Goal: Task Accomplishment & Management: Use online tool/utility

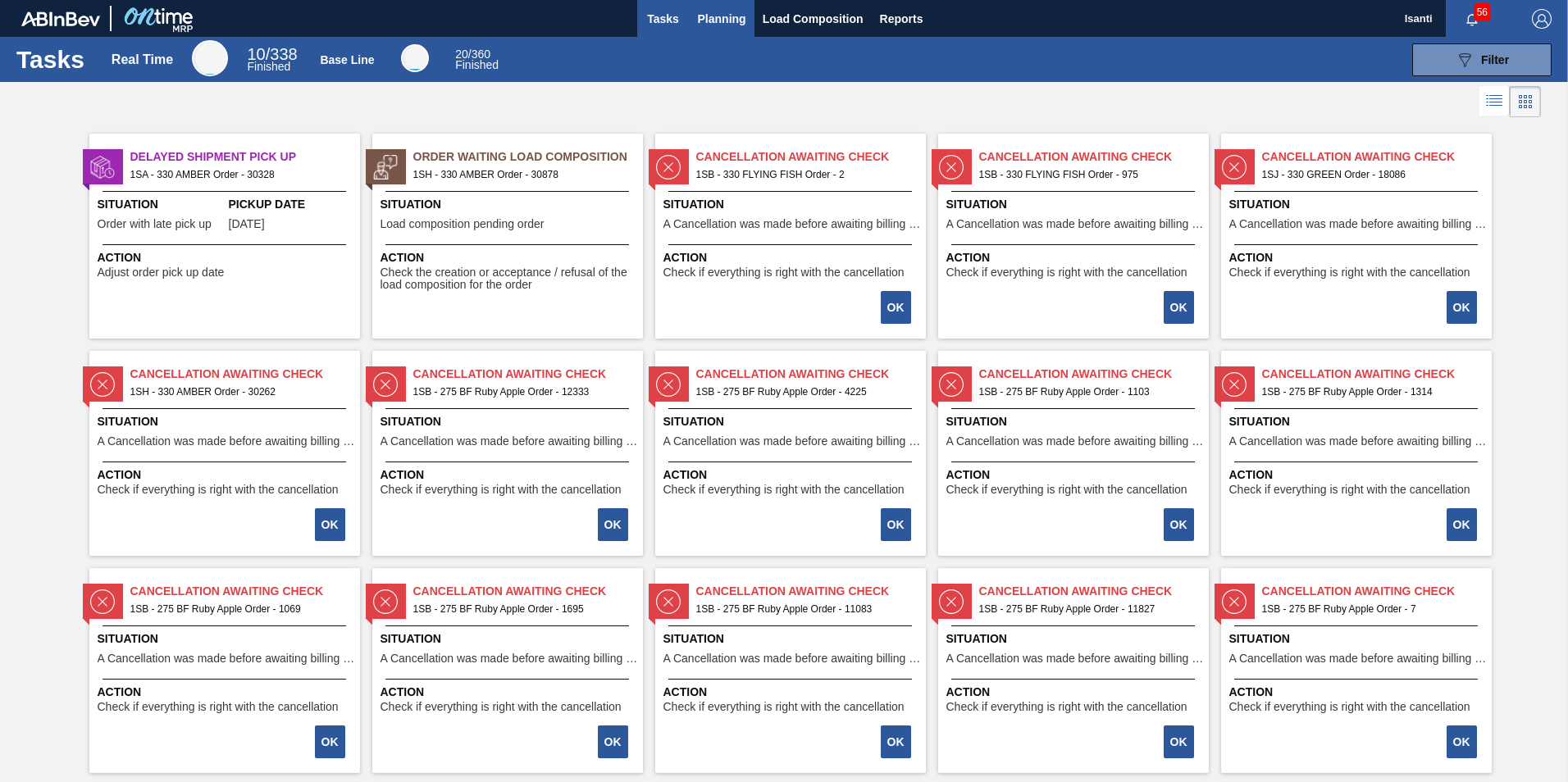
click at [724, 18] on span "Planning" at bounding box center [722, 18] width 49 height 19
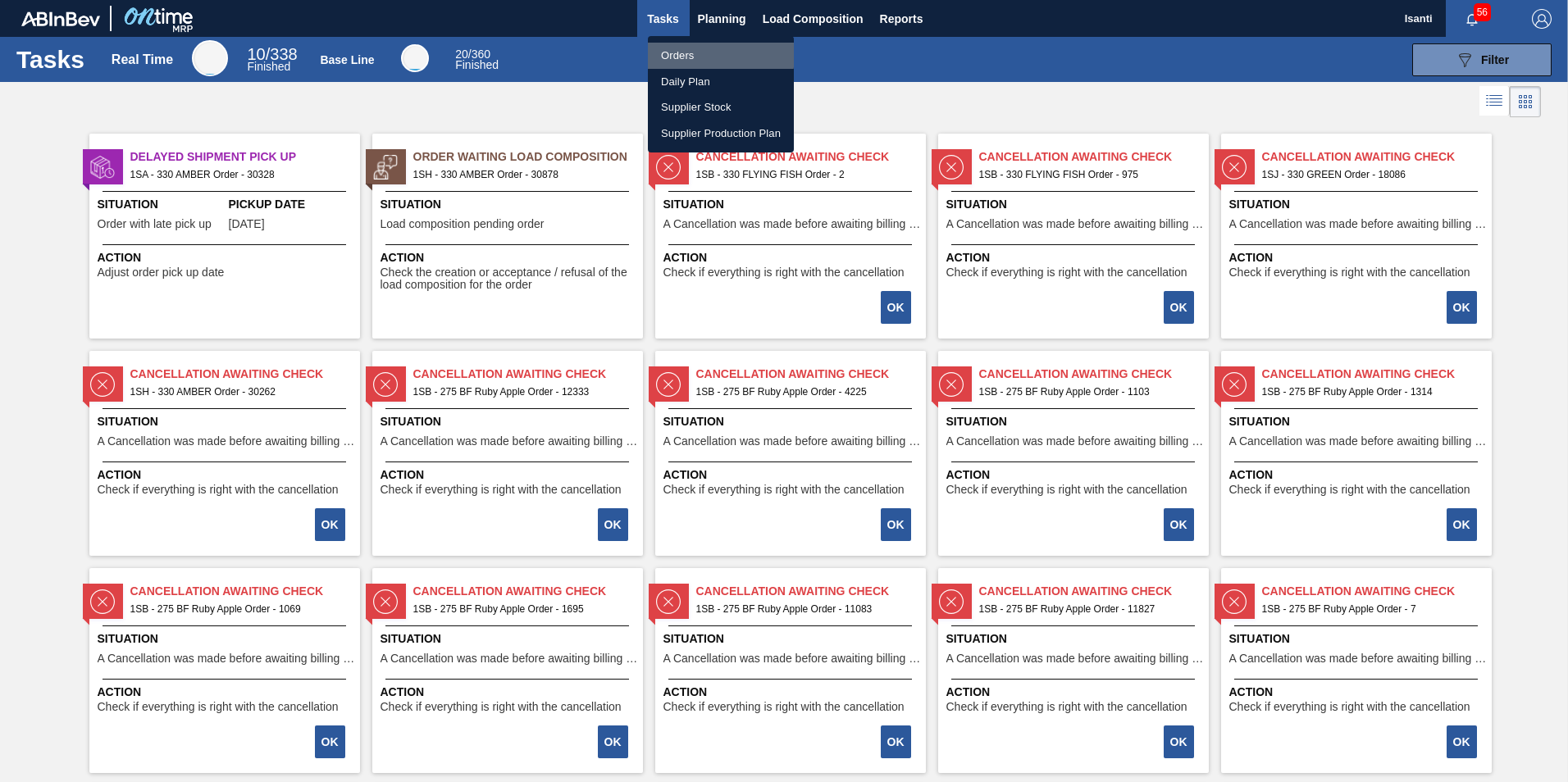
click at [681, 53] on li "Orders" at bounding box center [721, 55] width 146 height 26
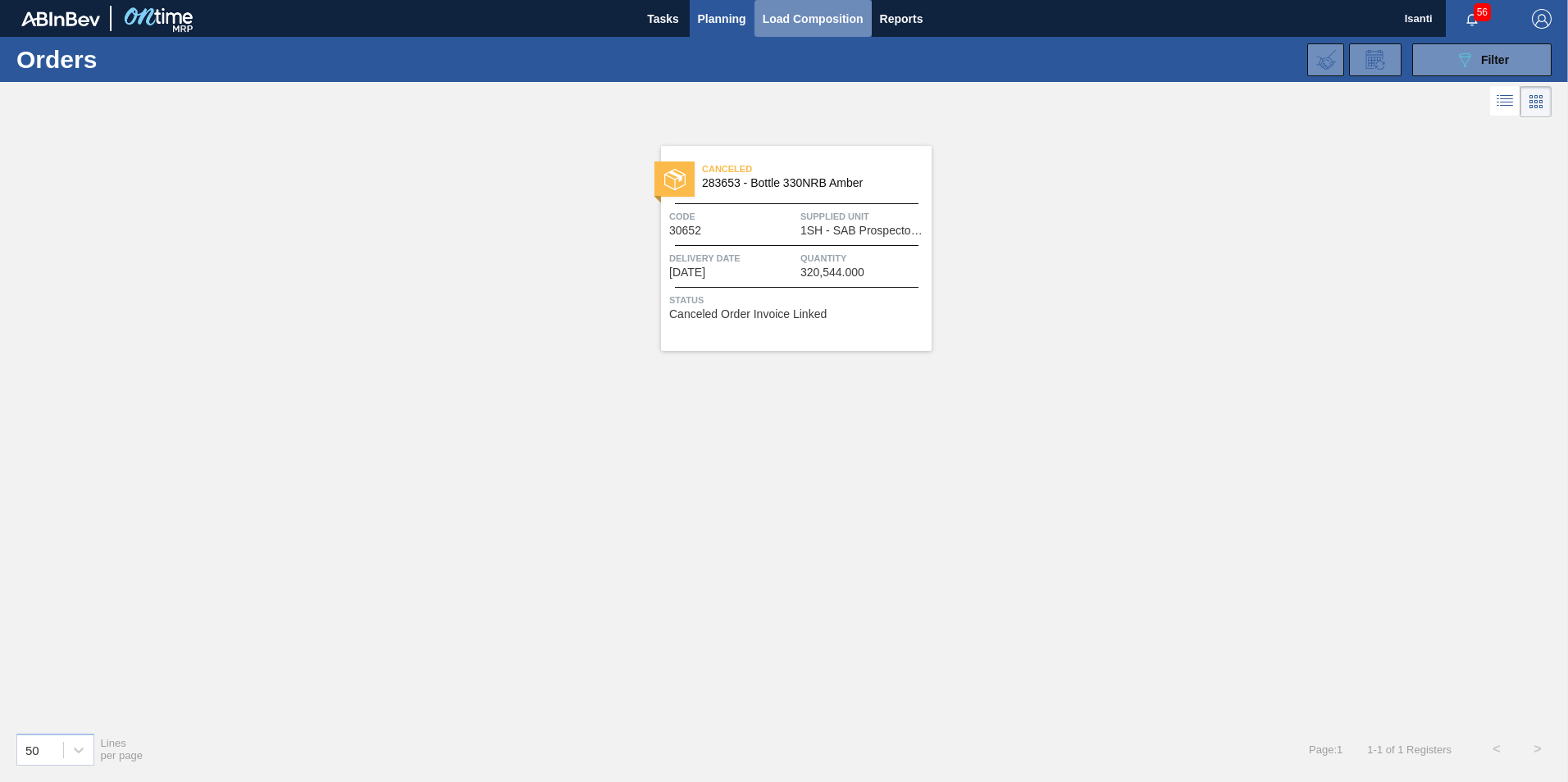
click at [812, 17] on span "Load Composition" at bounding box center [813, 18] width 101 height 19
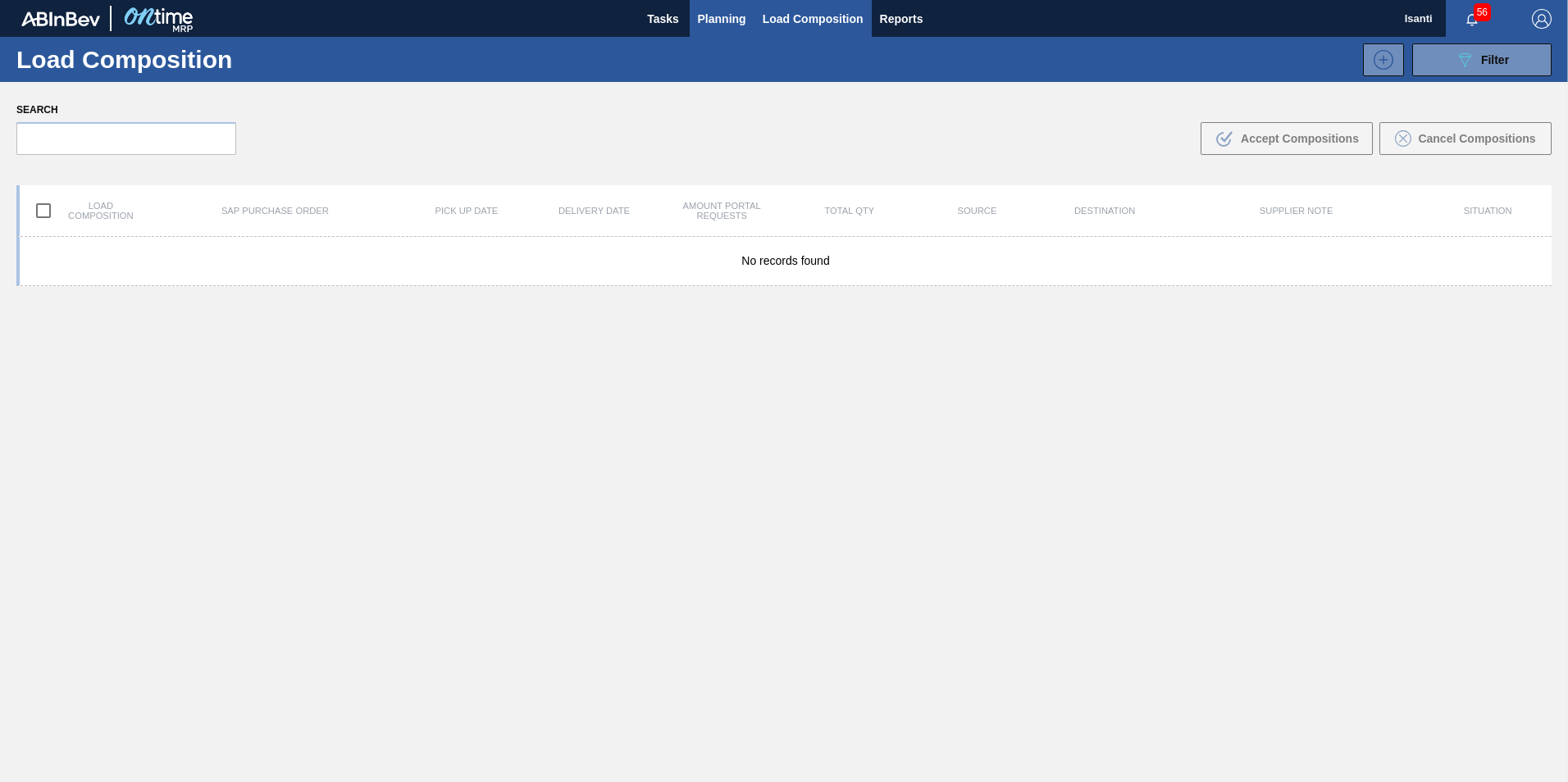
click at [713, 20] on span "Planning" at bounding box center [722, 18] width 49 height 19
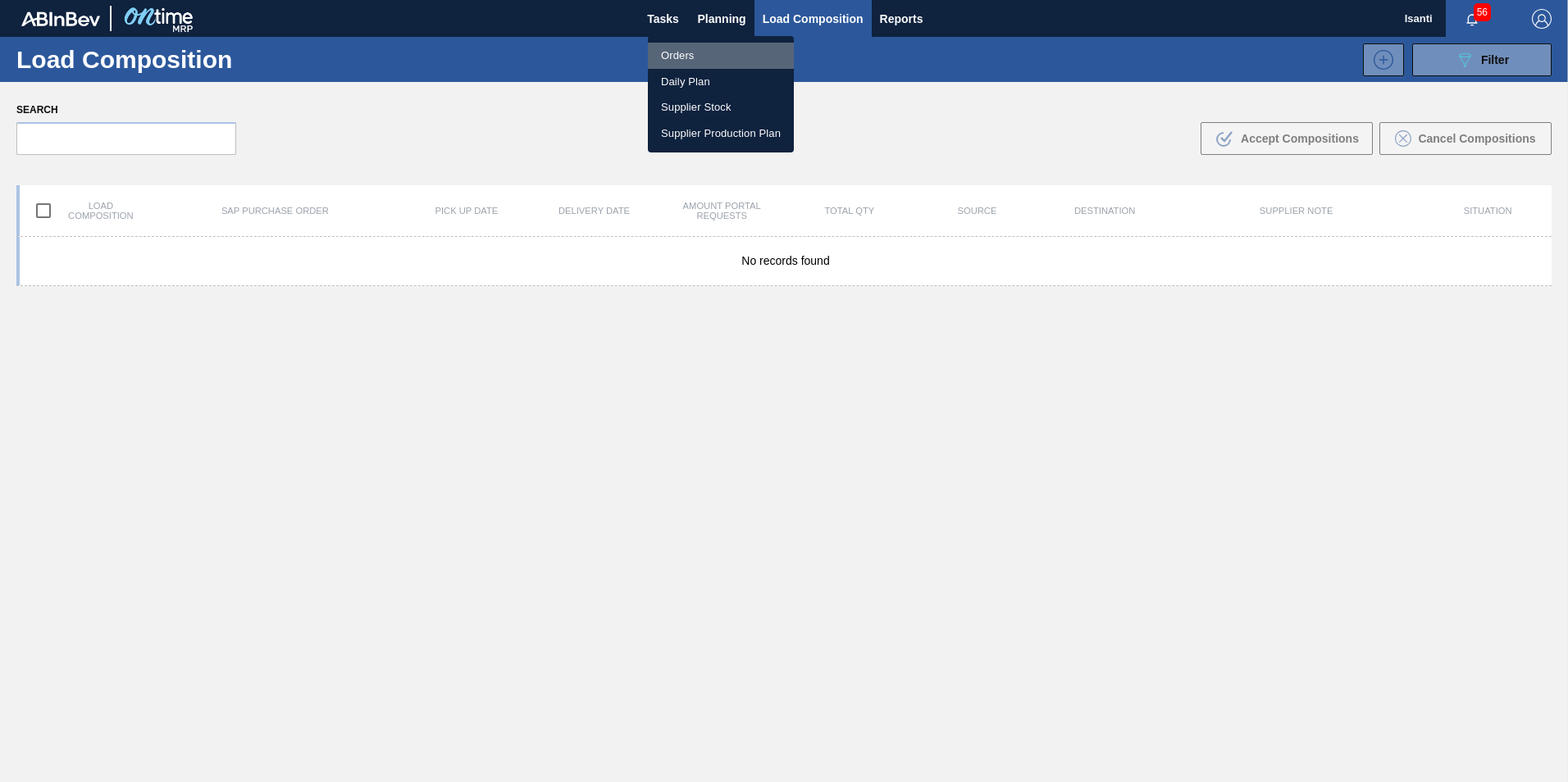
click at [676, 51] on li "Orders" at bounding box center [721, 55] width 146 height 26
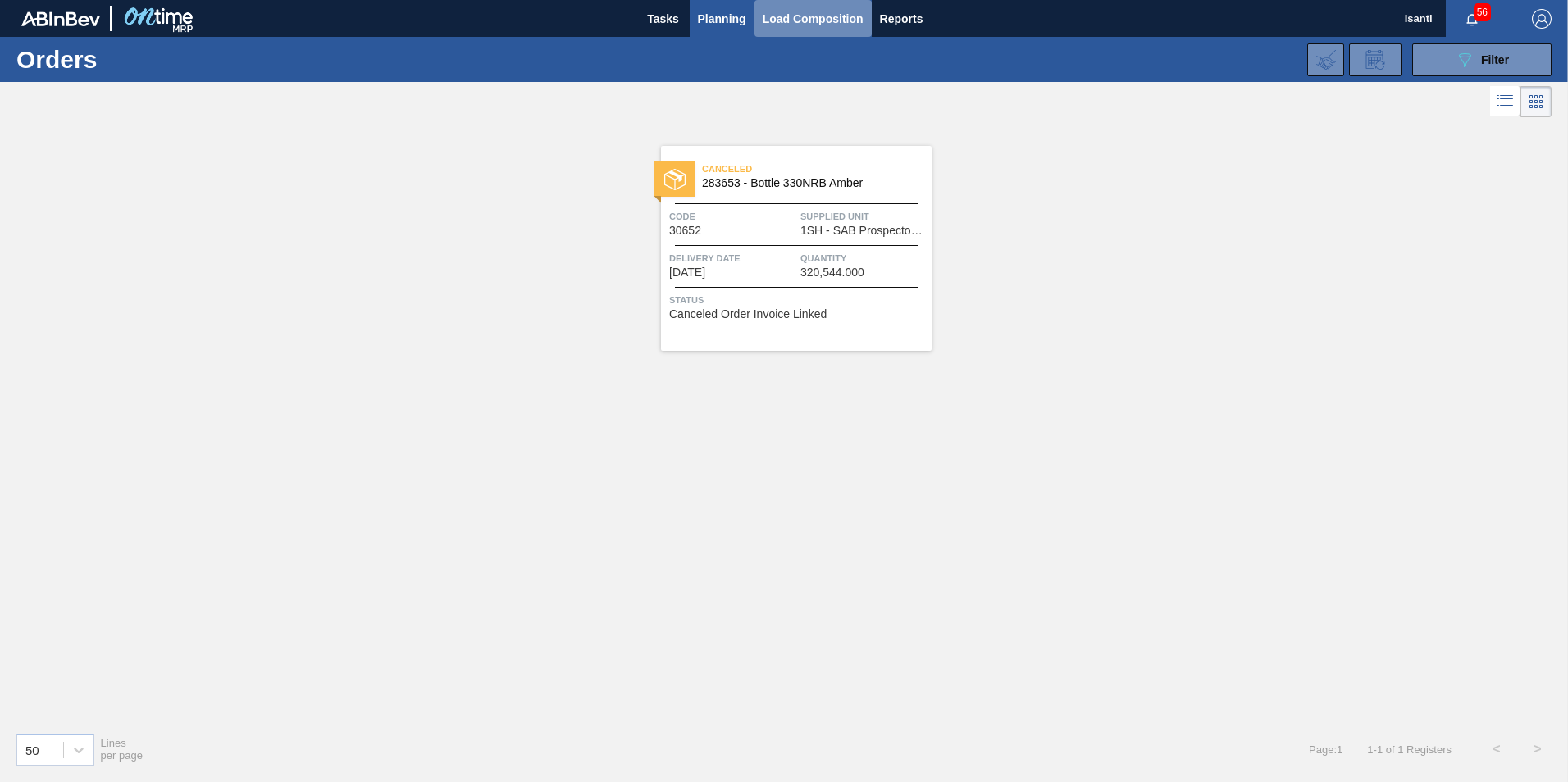
click at [807, 13] on span "Load Composition" at bounding box center [813, 18] width 101 height 19
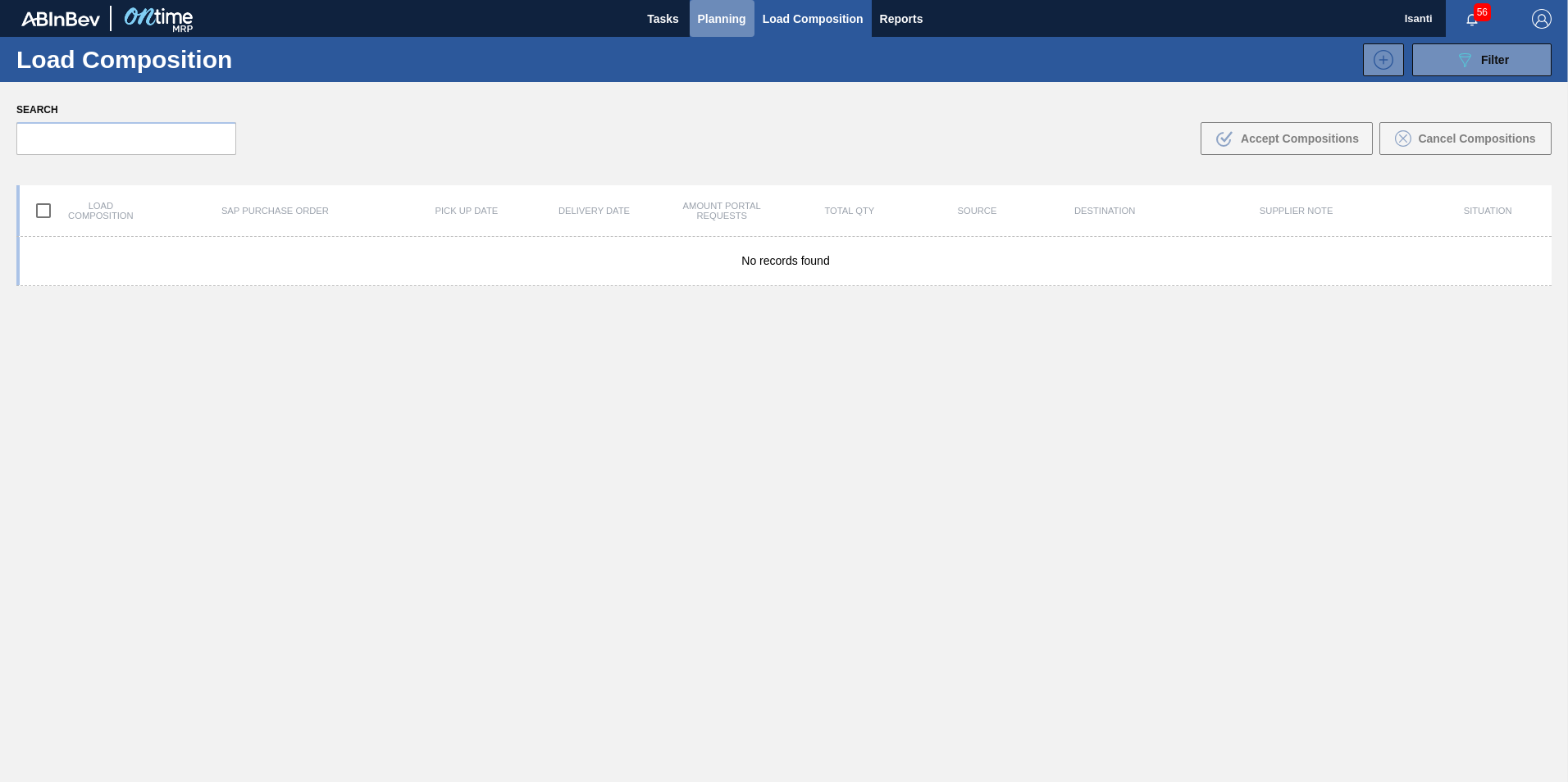
click at [729, 24] on span "Planning" at bounding box center [722, 18] width 49 height 19
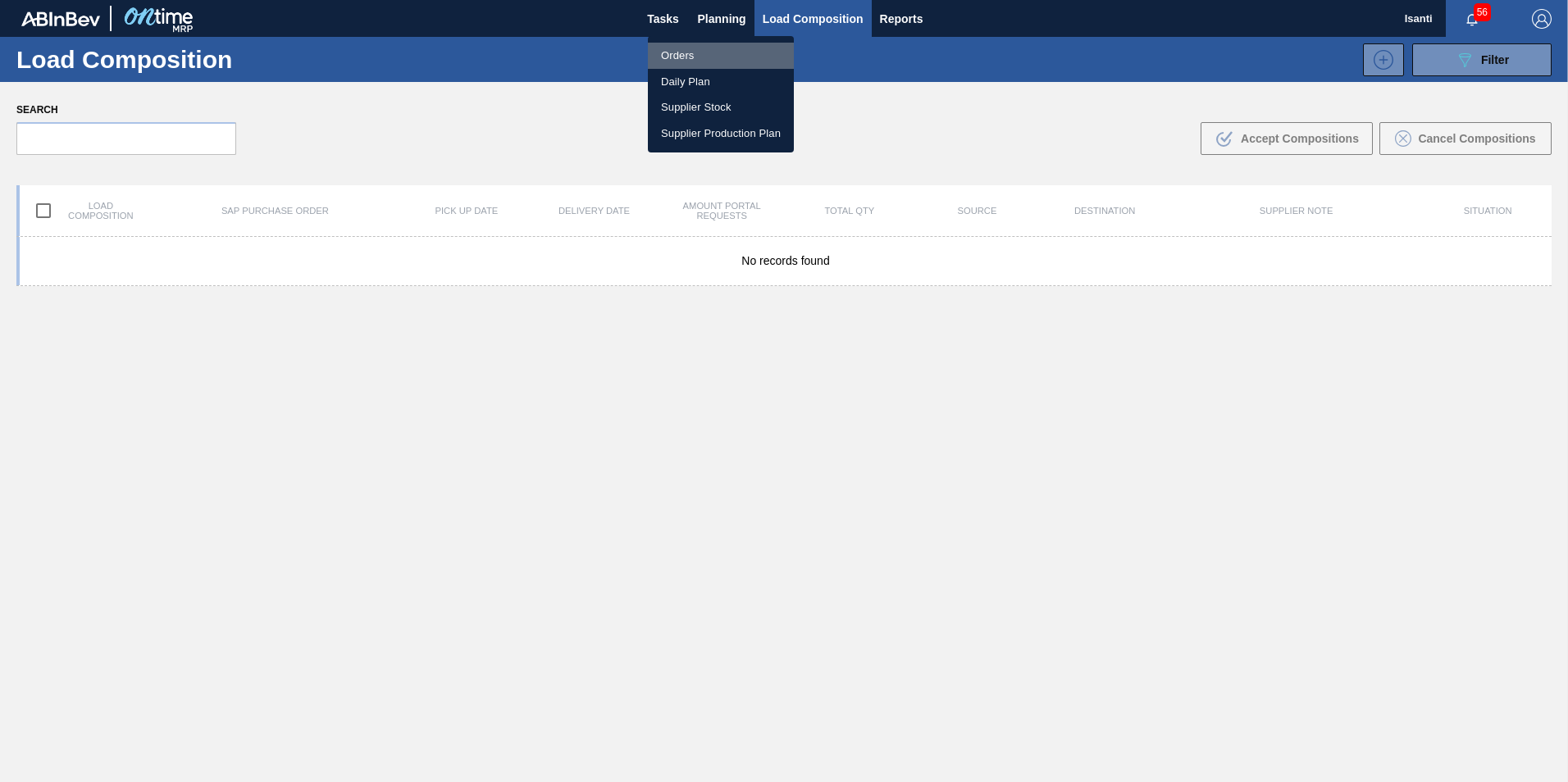
click at [690, 51] on li "Orders" at bounding box center [721, 55] width 146 height 26
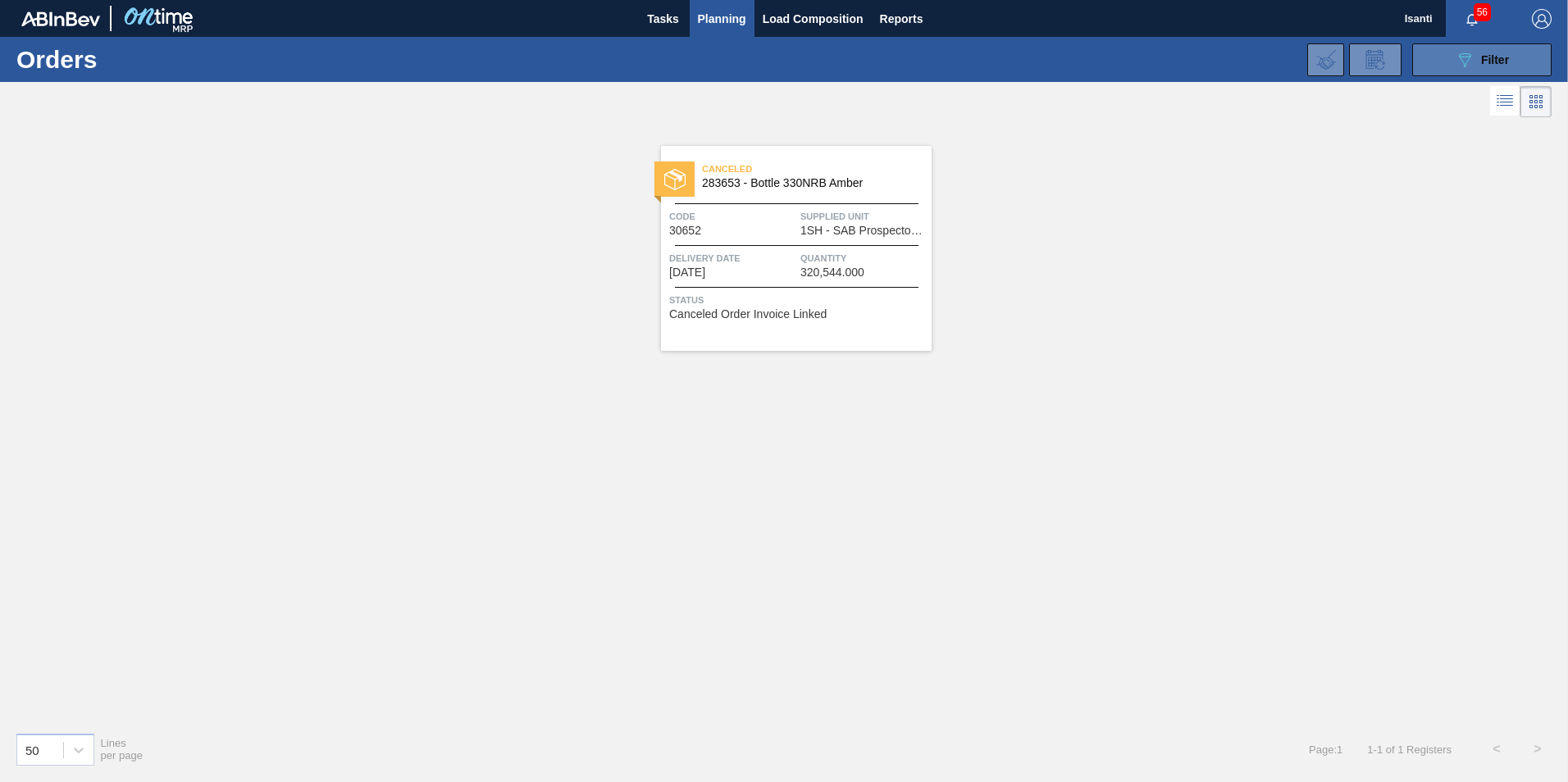
click at [1439, 59] on button "089F7B8B-B2A5-4AFE-B5C0-19BA573D28AC Filter" at bounding box center [1482, 60] width 139 height 33
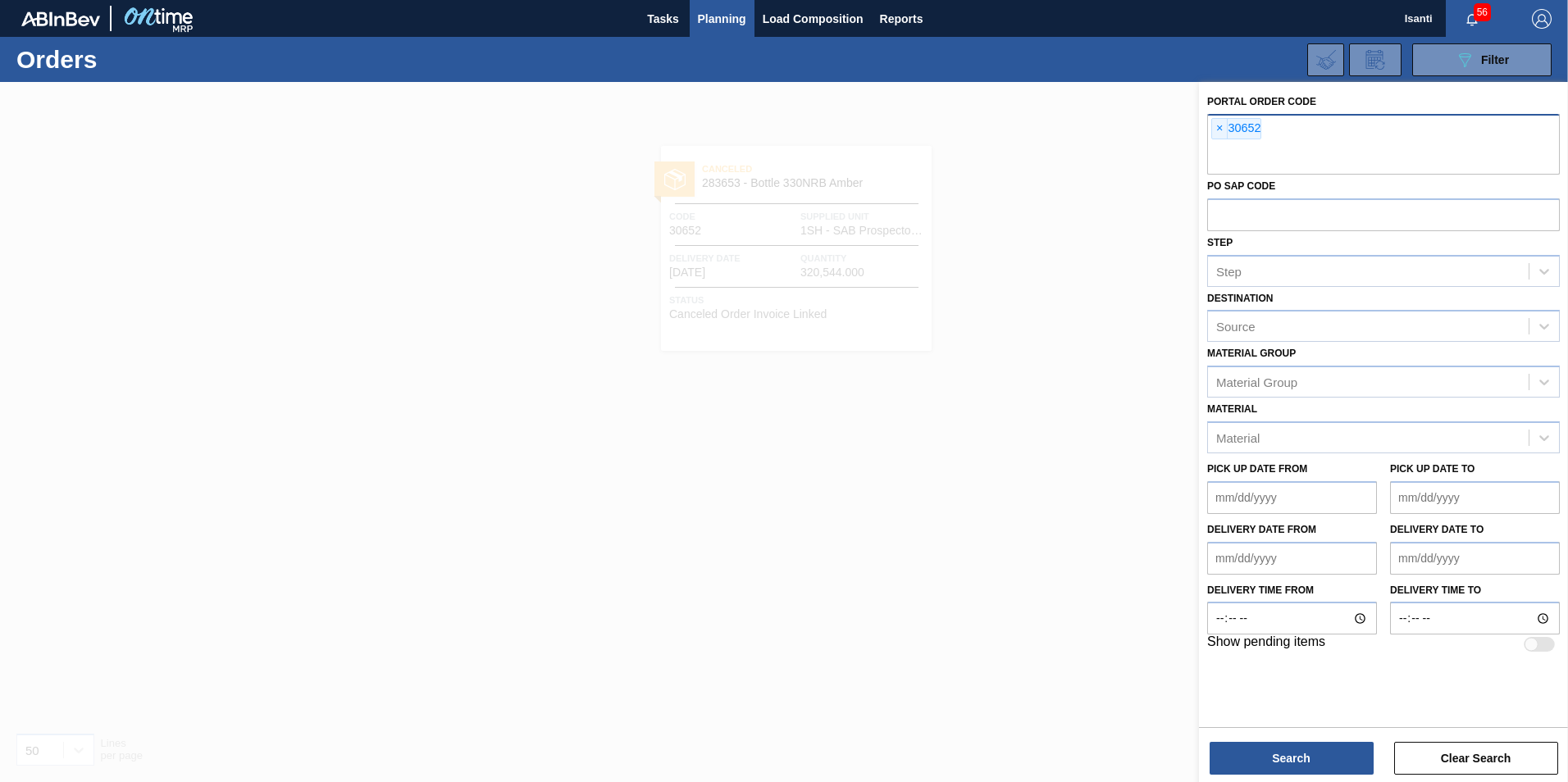
click at [1223, 131] on span "×" at bounding box center [1220, 128] width 16 height 19
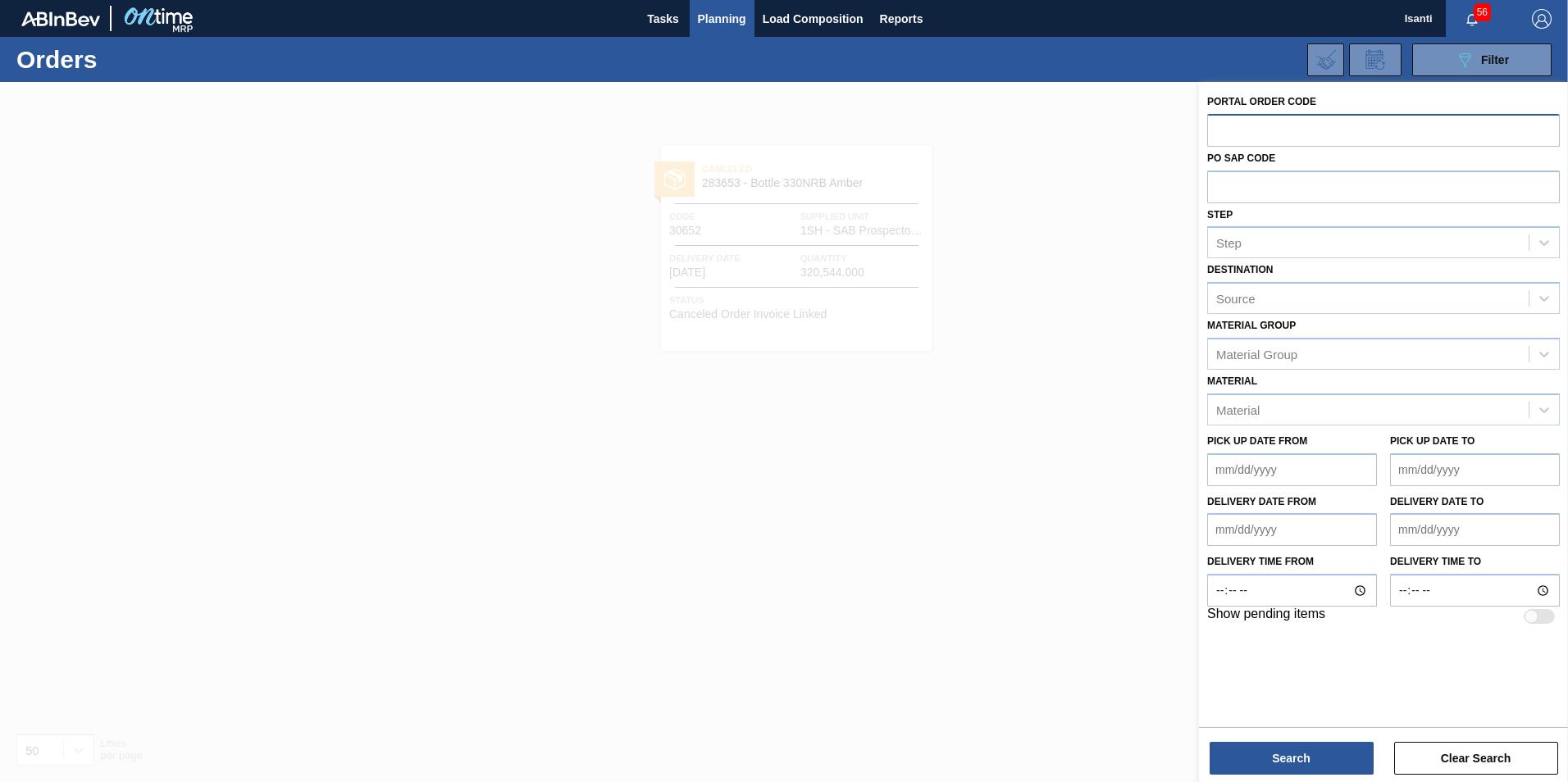
click at [1263, 131] on input "text" at bounding box center [1382, 129] width 353 height 31
type input "30878"
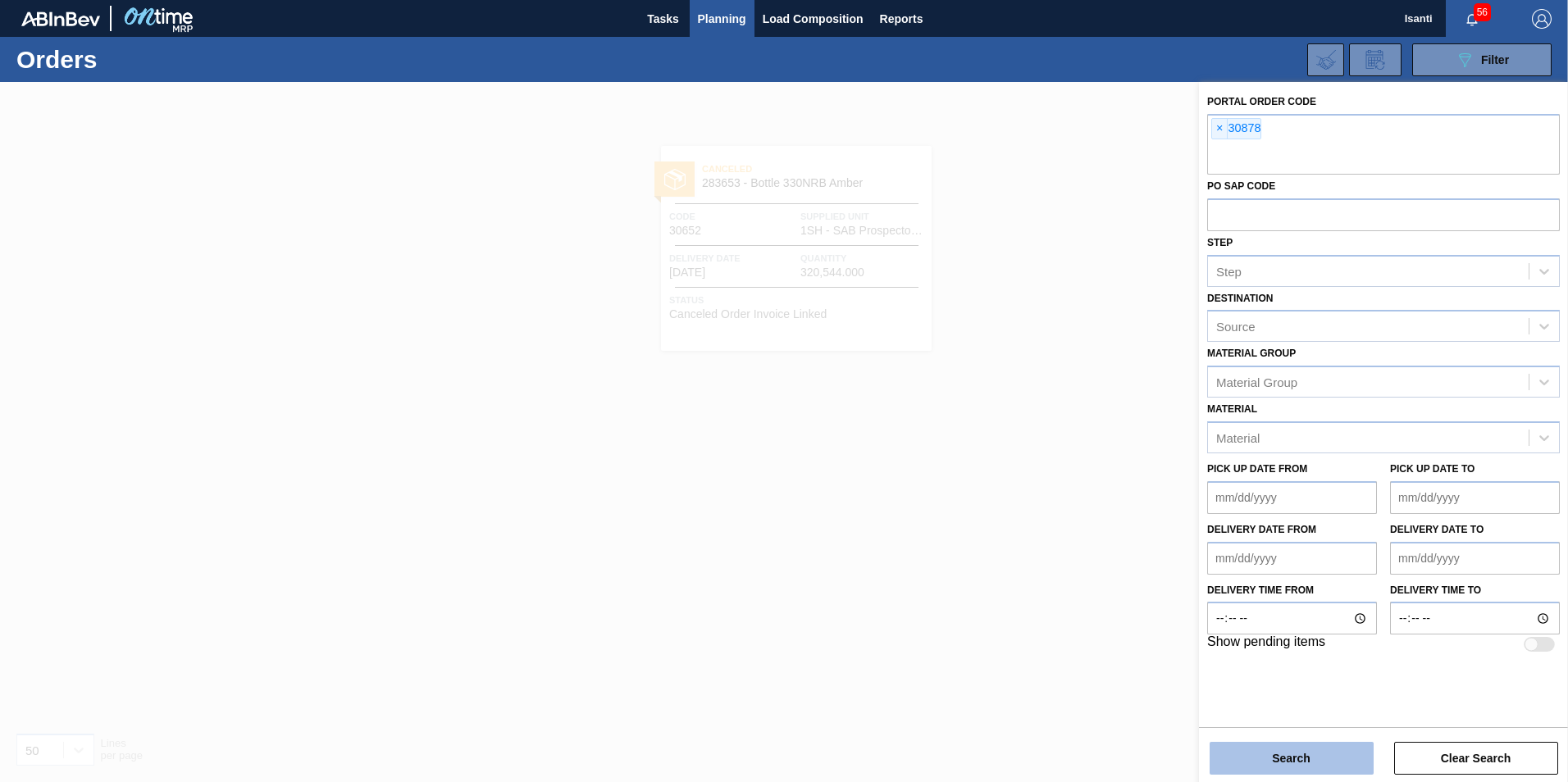
click at [1291, 771] on button "Search" at bounding box center [1291, 759] width 164 height 33
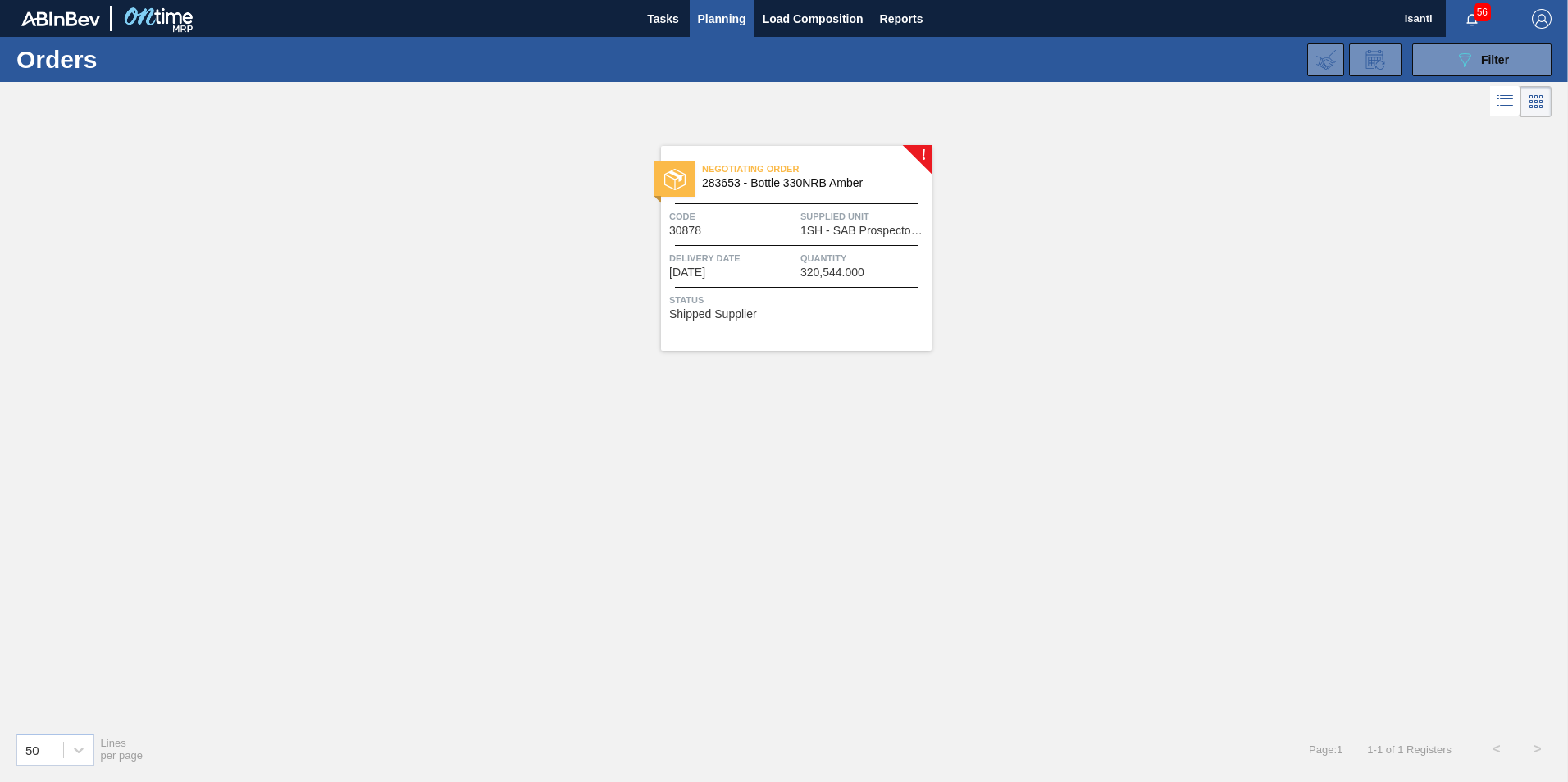
click at [757, 269] on div "Delivery Date [DATE]" at bounding box center [733, 264] width 127 height 29
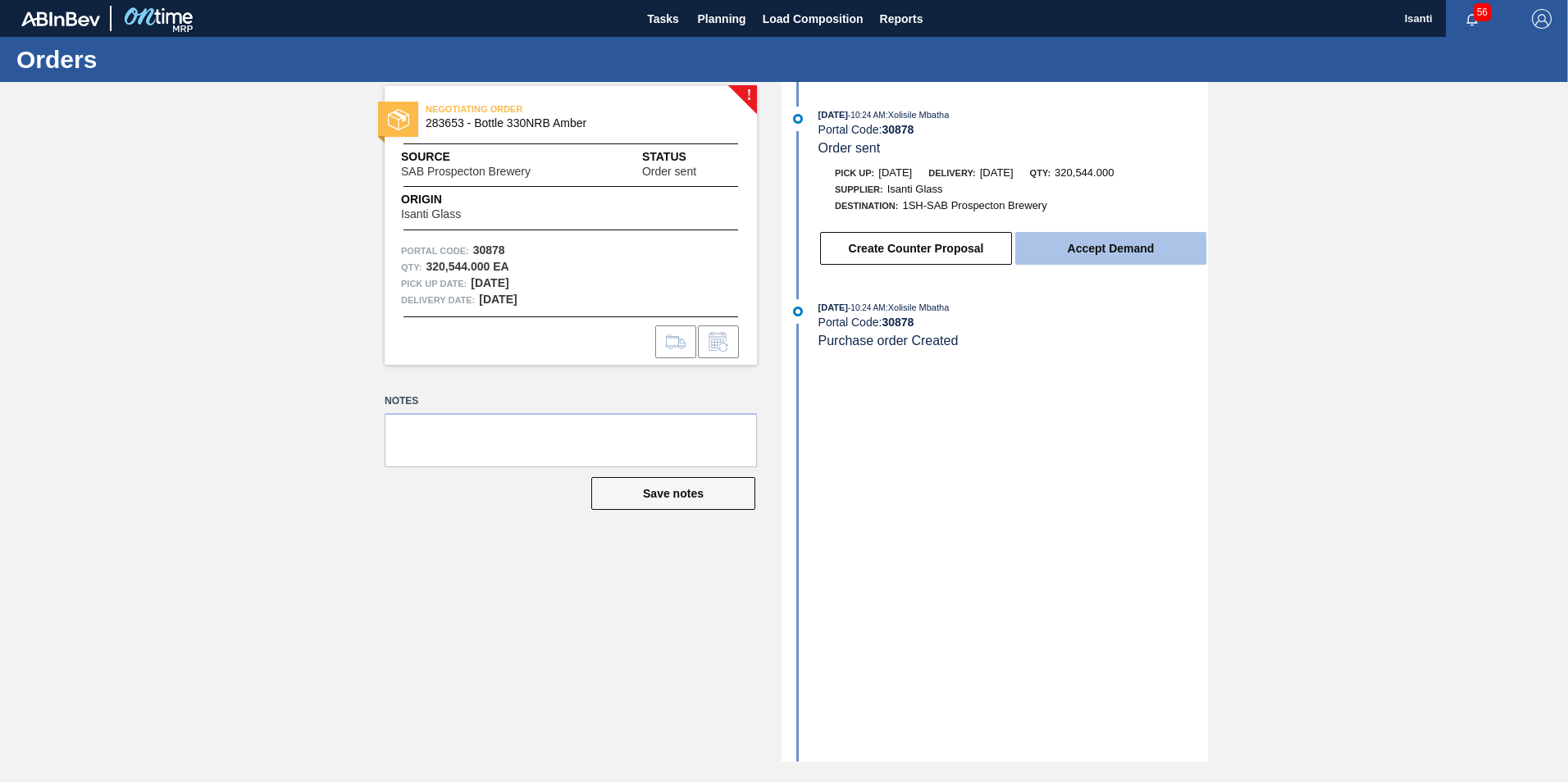
click at [1103, 238] on button "Accept Demand" at bounding box center [1110, 249] width 191 height 33
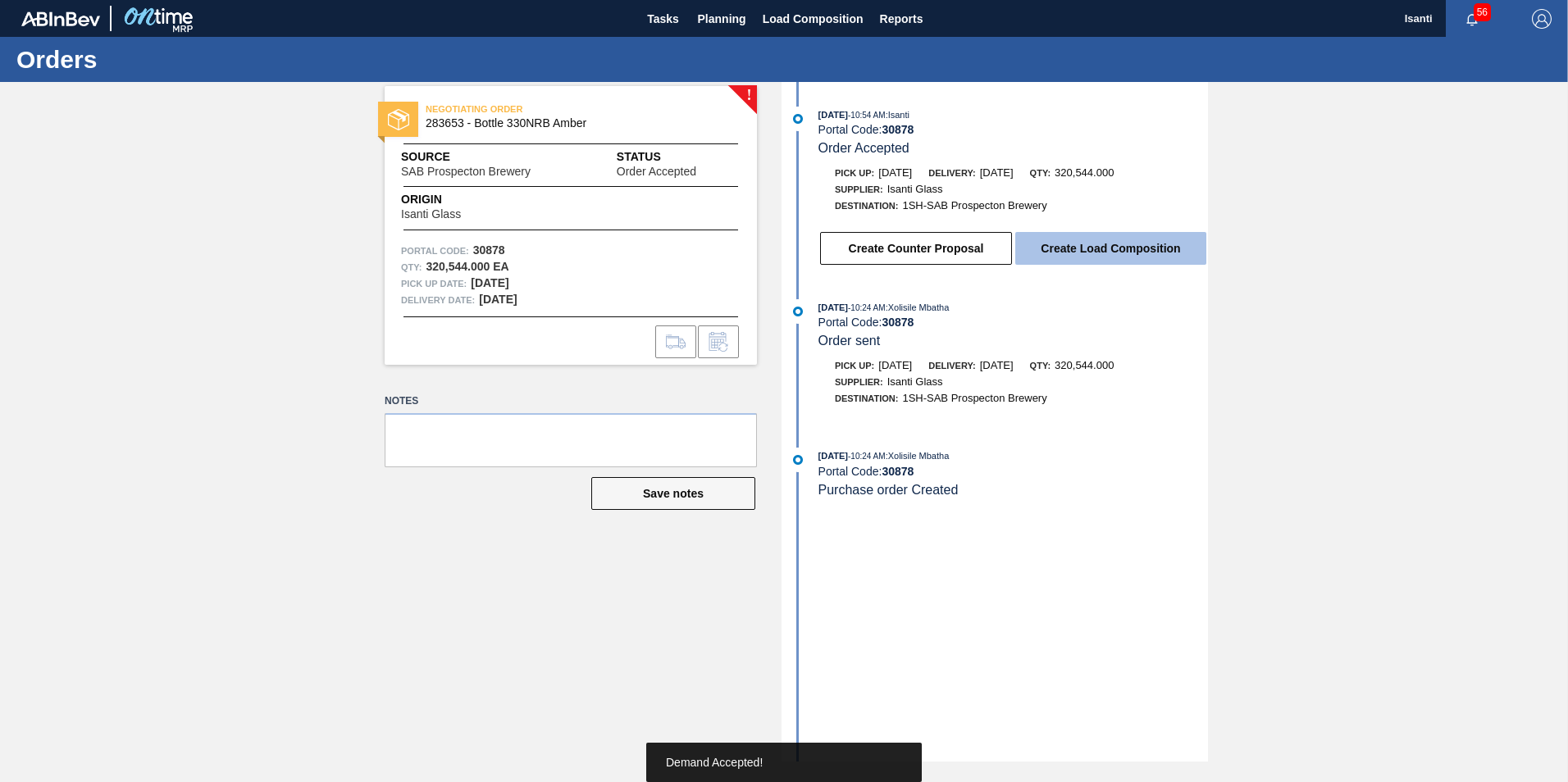
click at [1094, 243] on button "Create Load Composition" at bounding box center [1110, 249] width 191 height 33
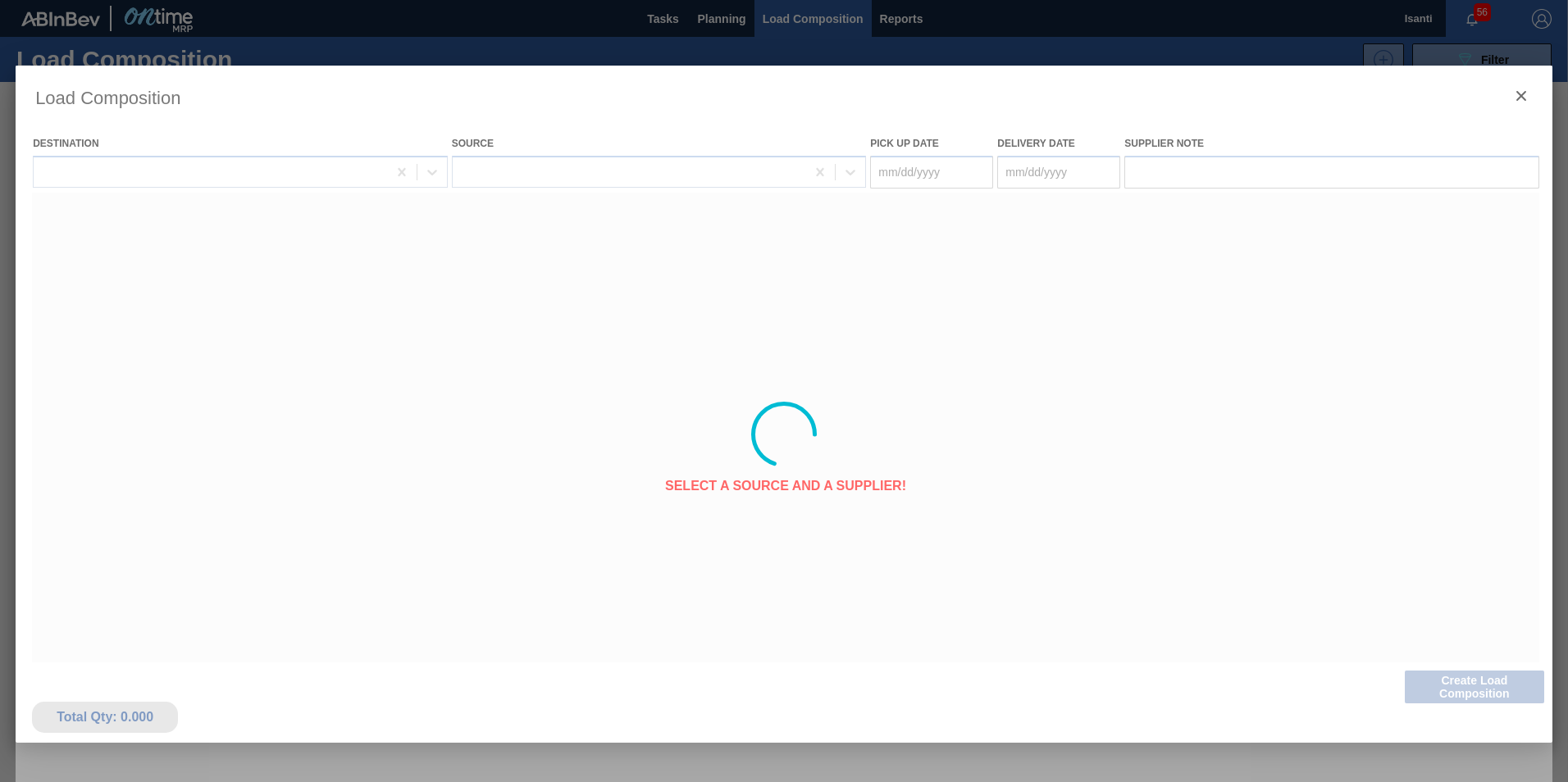
type Date "[DATE]"
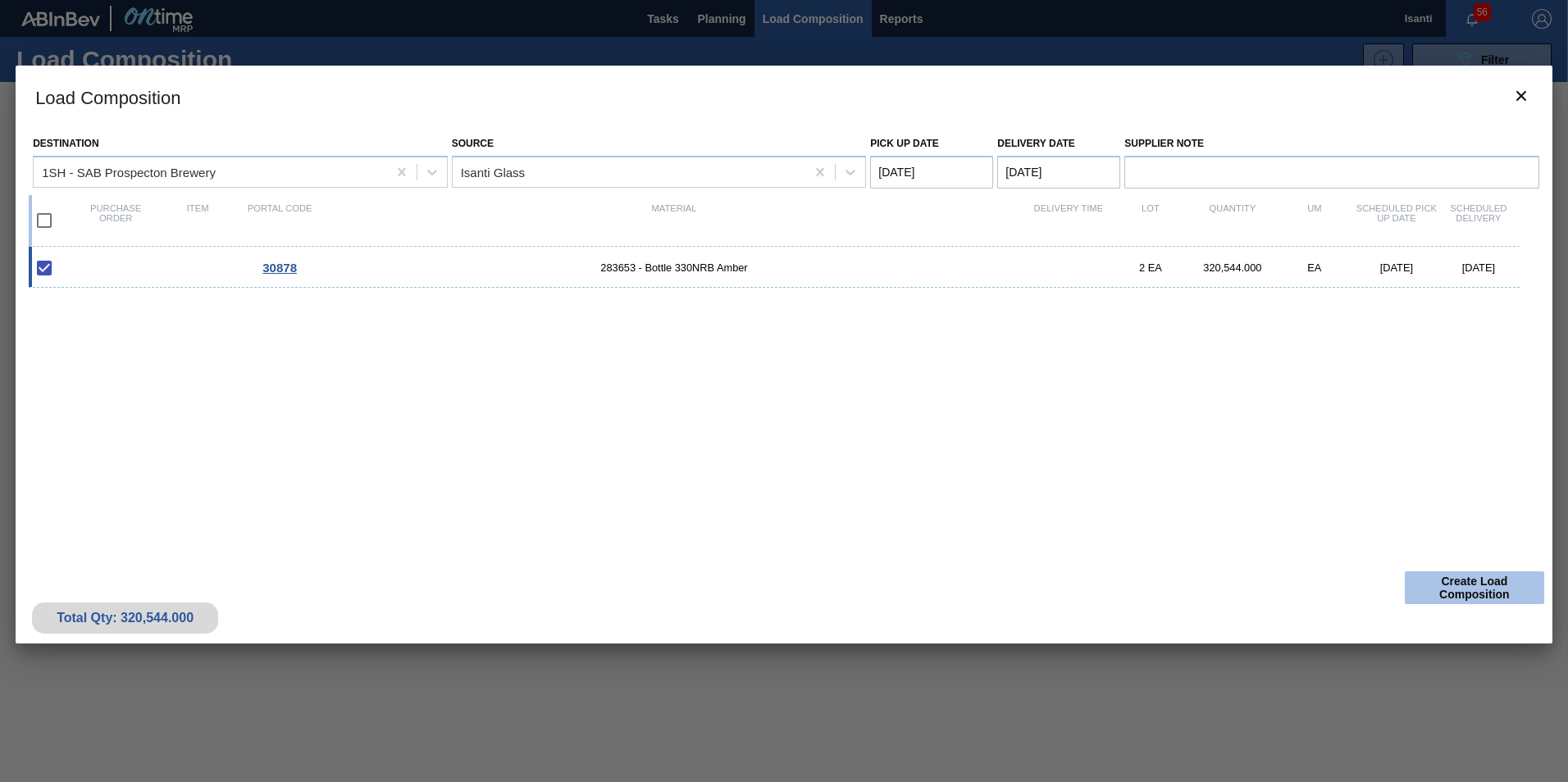
click at [1424, 587] on button "Create Load Composition" at bounding box center [1474, 588] width 139 height 33
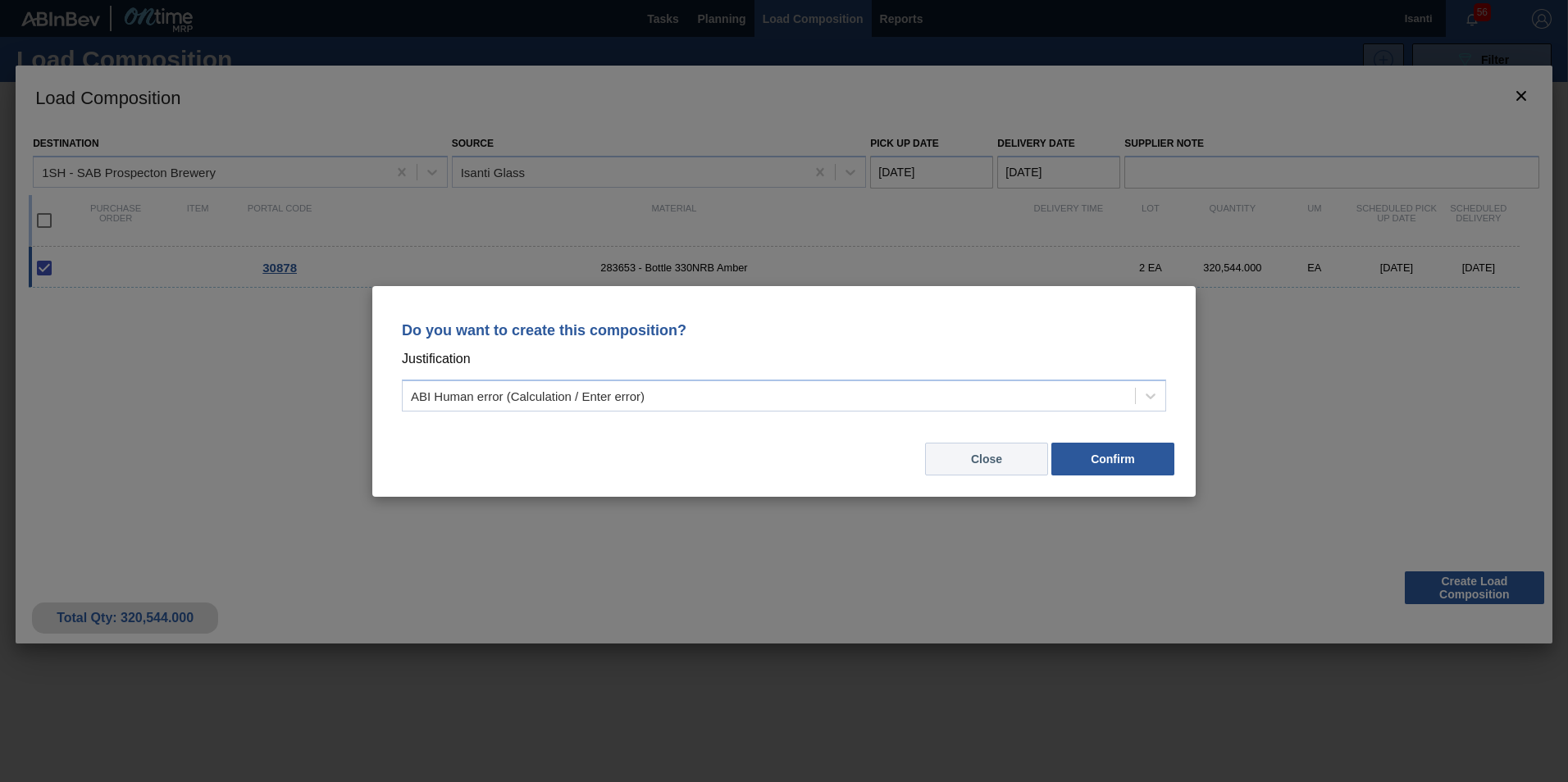
click at [1001, 460] on button "Close" at bounding box center [986, 459] width 123 height 33
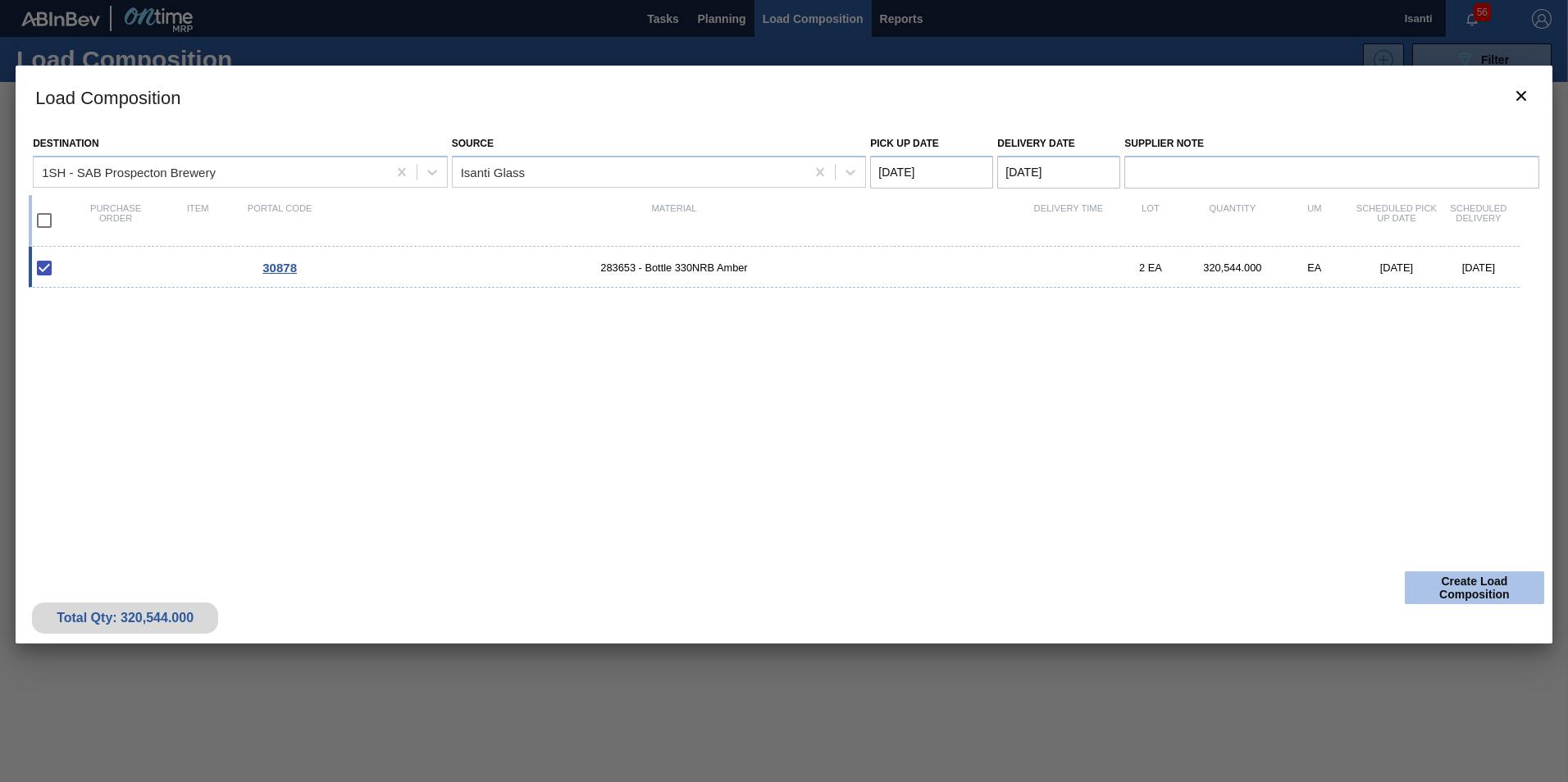
click at [1476, 587] on button "Create Load Composition" at bounding box center [1474, 588] width 139 height 33
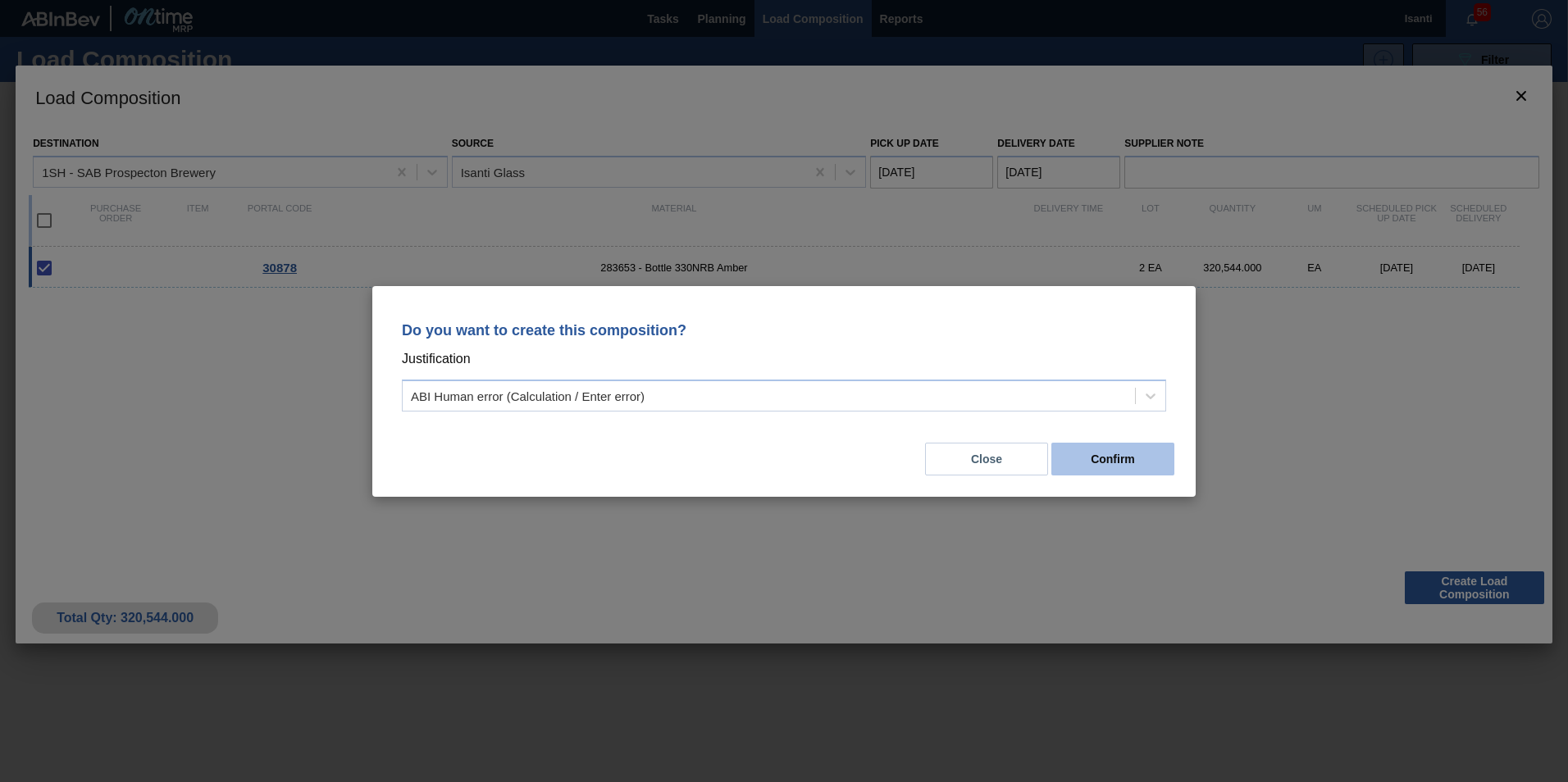
click at [1114, 453] on button "Confirm" at bounding box center [1112, 459] width 123 height 33
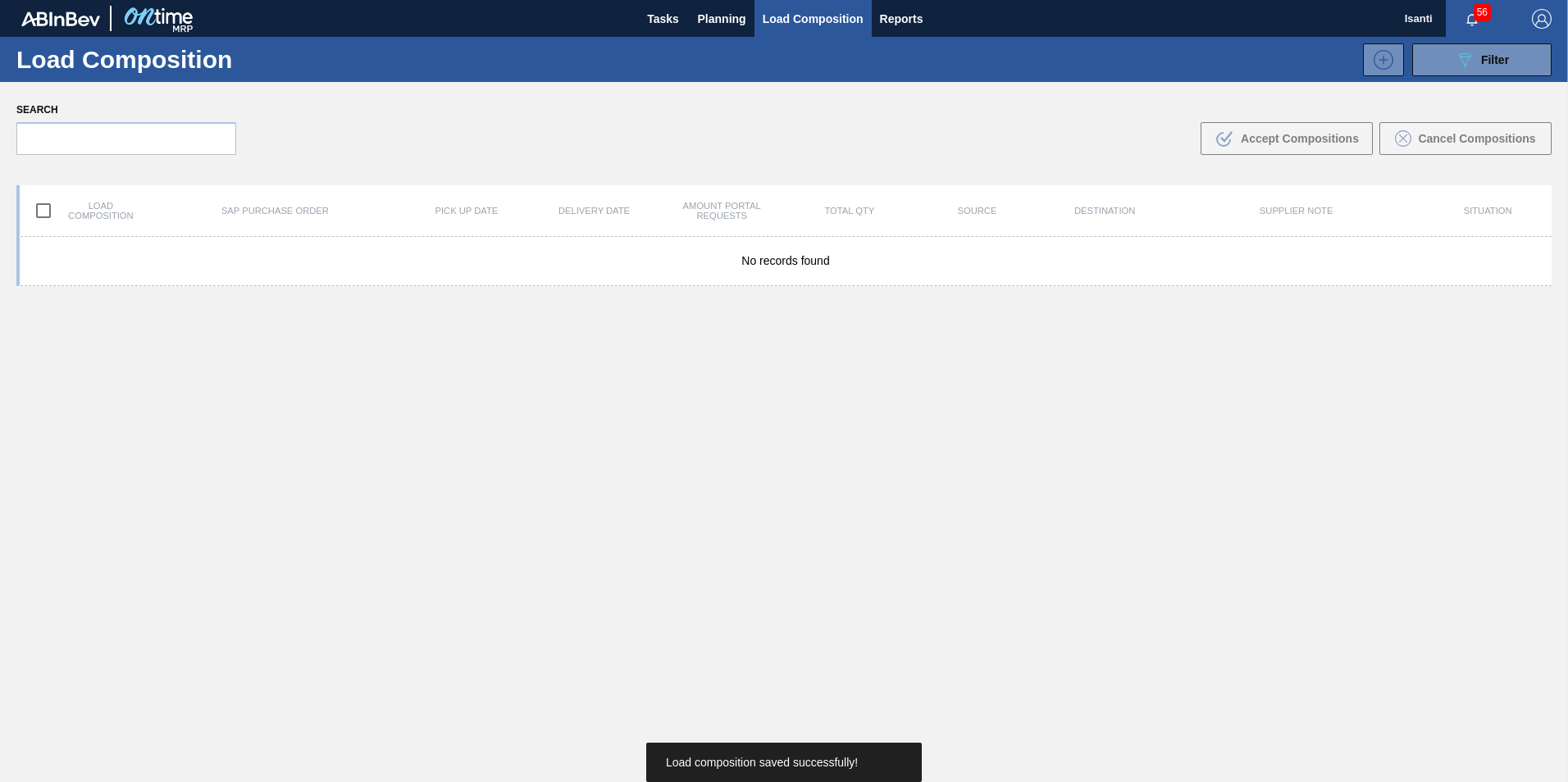
click at [587, 465] on div "No records found" at bounding box center [784, 548] width 1535 height 623
